Goal: Task Accomplishment & Management: Use online tool/utility

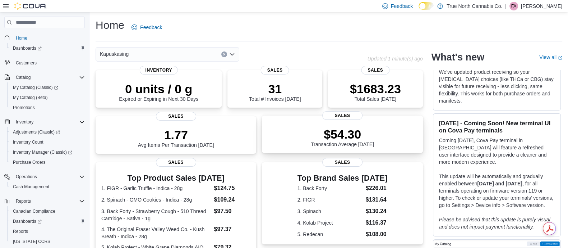
click at [347, 130] on p "$54.30" at bounding box center [342, 134] width 63 height 14
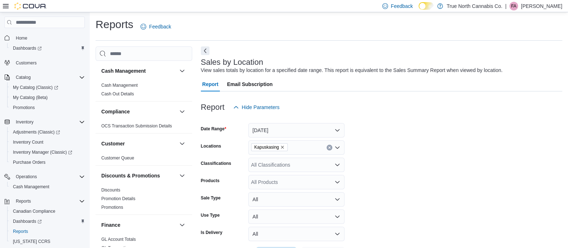
scroll to position [16, 0]
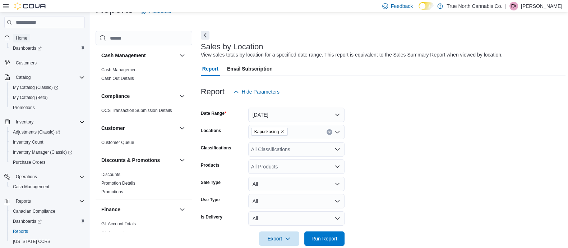
click at [18, 37] on span "Home" at bounding box center [22, 38] width 12 height 6
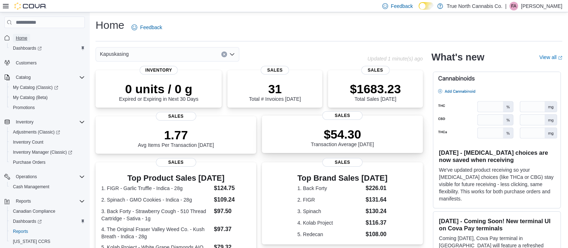
scroll to position [176, 0]
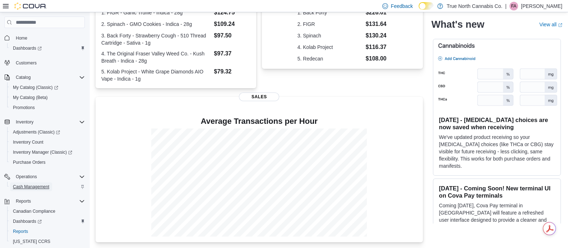
click at [38, 184] on span "Cash Management" at bounding box center [31, 187] width 36 height 6
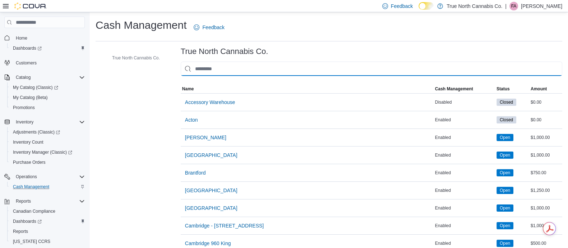
click at [243, 70] on input "This is a search bar. As you type, the results lower in the page will automatic…" at bounding box center [372, 68] width 382 height 14
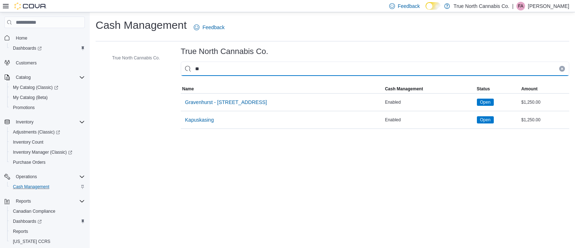
type input "**"
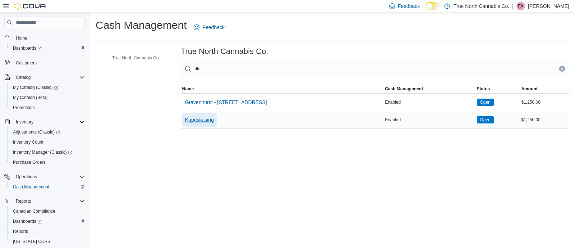
click at [200, 115] on span "Kapuskasing" at bounding box center [199, 120] width 29 height 14
